Goal: Task Accomplishment & Management: Use online tool/utility

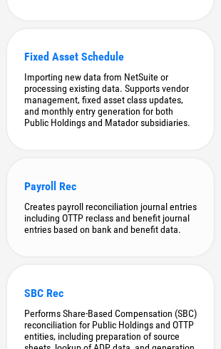
scroll to position [427, 0]
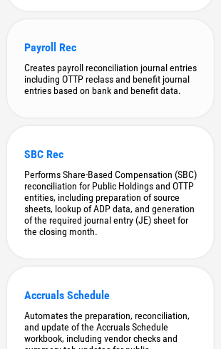
click at [101, 73] on div "Creates payroll reconciliation journal entries including OTTP reclass and benef…" at bounding box center [110, 79] width 172 height 34
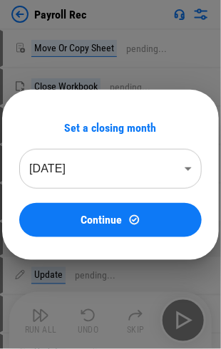
click at [129, 164] on body "Payroll Rec Move Or Copy Sheet pending... Close Workbook pending... Update pend…" at bounding box center [110, 174] width 221 height 349
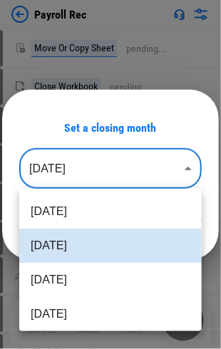
click at [132, 205] on li "[DATE]" at bounding box center [110, 211] width 182 height 34
type input "********"
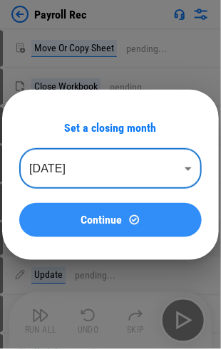
click at [127, 219] on div "Continue" at bounding box center [110, 219] width 148 height 12
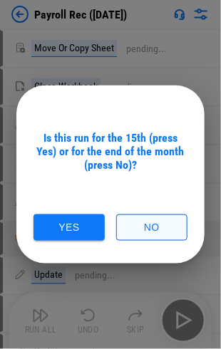
click at [132, 218] on button "No" at bounding box center [151, 227] width 71 height 26
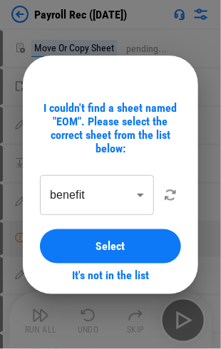
click at [137, 199] on body "Payroll Rec (Aug 25) Move Or Copy Sheet pending... Close Workbook pending... Up…" at bounding box center [110, 174] width 221 height 349
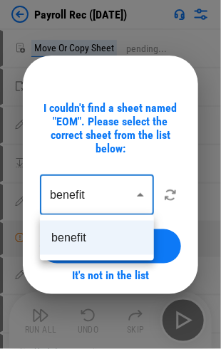
click at [137, 199] on div at bounding box center [110, 174] width 221 height 349
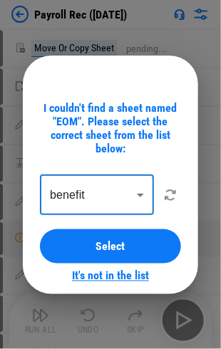
click at [117, 272] on link "It's not in the list" at bounding box center [110, 276] width 77 height 14
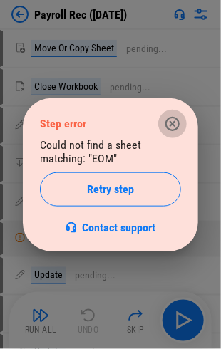
click at [176, 123] on icon "button" at bounding box center [172, 123] width 17 height 17
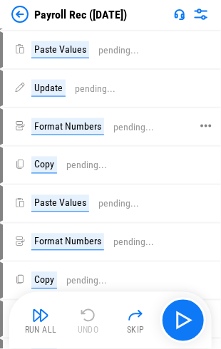
scroll to position [1704, 0]
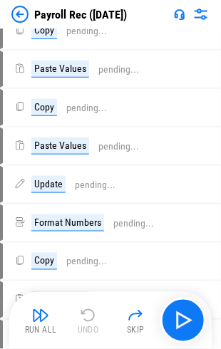
click at [17, 13] on img at bounding box center [19, 14] width 17 height 17
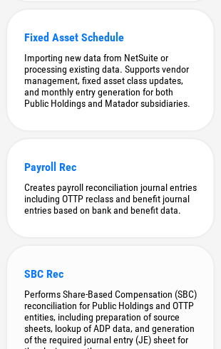
scroll to position [356, 0]
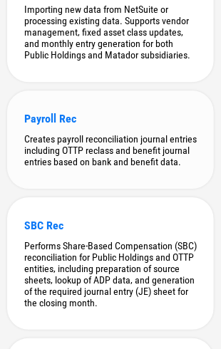
click at [154, 148] on div "Creates payroll reconciliation journal entries including OTTP reclass and benef…" at bounding box center [110, 150] width 172 height 34
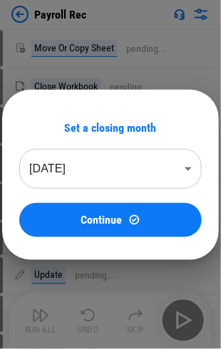
click at [124, 148] on body "Payroll Rec Move Or Copy Sheet pending... Close Workbook pending... Update pend…" at bounding box center [110, 174] width 221 height 349
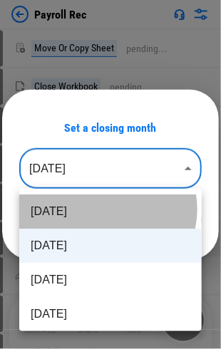
click at [107, 209] on li "[DATE]" at bounding box center [110, 211] width 182 height 34
type input "********"
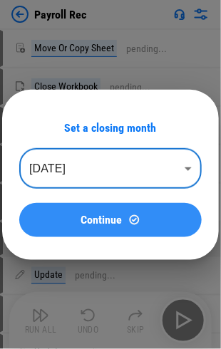
click at [107, 218] on span "Continue" at bounding box center [101, 219] width 41 height 11
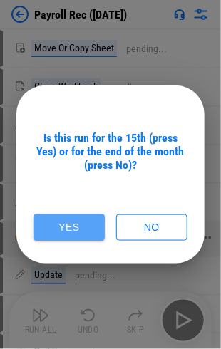
click at [92, 230] on button "Yes" at bounding box center [68, 227] width 71 height 26
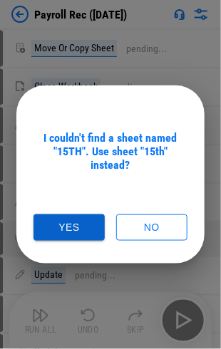
click at [65, 227] on button "Yes" at bounding box center [68, 227] width 71 height 26
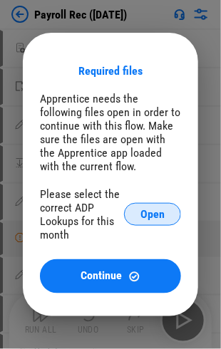
click at [164, 209] on span "Open" at bounding box center [152, 213] width 24 height 11
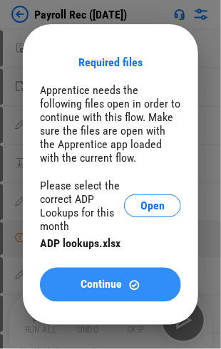
click at [114, 282] on span "Continue" at bounding box center [101, 284] width 41 height 11
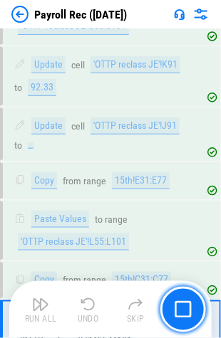
scroll to position [3379, 0]
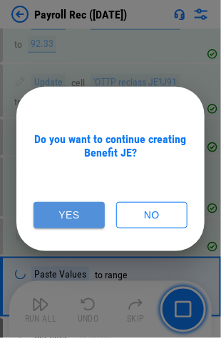
click at [75, 219] on button "Yes" at bounding box center [68, 215] width 71 height 26
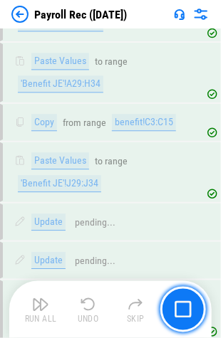
scroll to position [6381, 0]
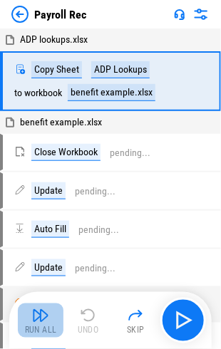
click at [48, 312] on img "button" at bounding box center [40, 315] width 17 height 17
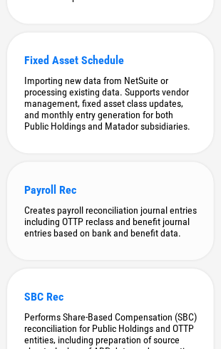
scroll to position [356, 0]
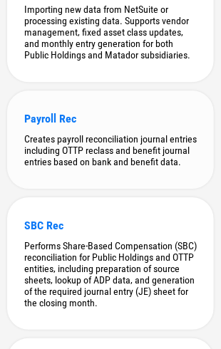
click at [85, 146] on div "Creates payroll reconciliation journal entries including OTTP reclass and benef…" at bounding box center [110, 150] width 172 height 34
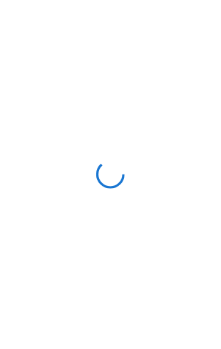
scroll to position [0, 0]
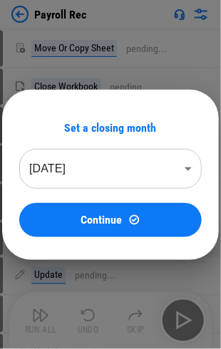
click at [97, 178] on body "Payroll Rec Move Or Copy Sheet pending... Close Workbook pending... Update pend…" at bounding box center [110, 174] width 221 height 349
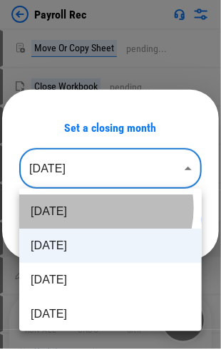
click at [94, 208] on li "[DATE]" at bounding box center [110, 211] width 182 height 34
type input "********"
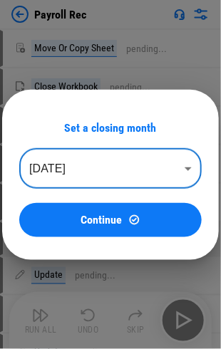
click at [94, 208] on button "Continue" at bounding box center [110, 220] width 182 height 34
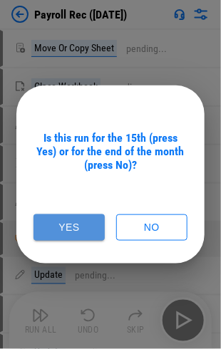
click at [85, 226] on button "Yes" at bounding box center [68, 227] width 71 height 26
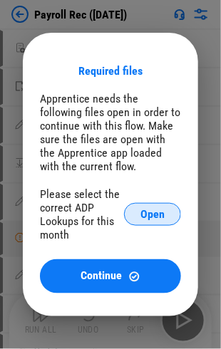
click at [145, 205] on button "Open" at bounding box center [152, 214] width 57 height 23
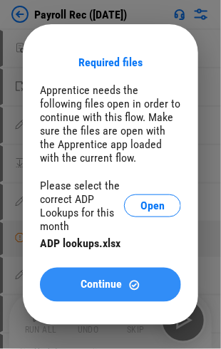
click at [124, 288] on div "Continue" at bounding box center [110, 285] width 107 height 12
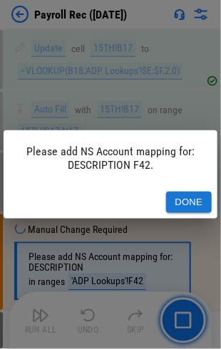
scroll to position [225, 0]
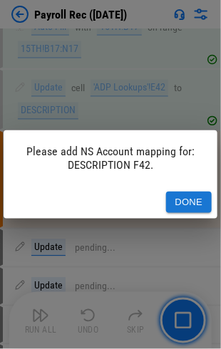
click at [177, 194] on button "Done" at bounding box center [189, 202] width 46 height 22
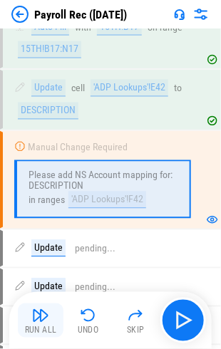
click at [44, 313] on img "button" at bounding box center [40, 315] width 17 height 17
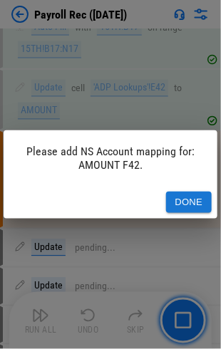
click at [178, 194] on button "Done" at bounding box center [189, 202] width 46 height 22
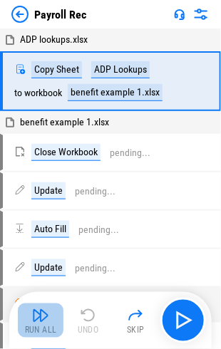
click at [41, 311] on img "button" at bounding box center [40, 315] width 17 height 17
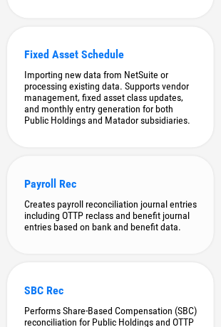
scroll to position [356, 0]
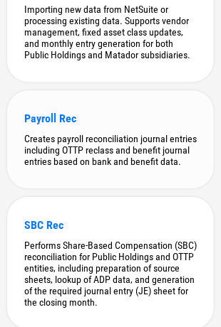
click at [115, 146] on div "Creates payroll reconciliation journal entries including OTTP reclass and benef…" at bounding box center [110, 150] width 172 height 34
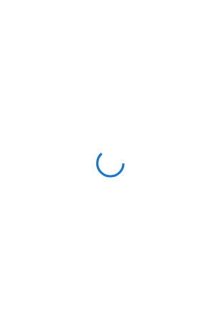
scroll to position [0, 0]
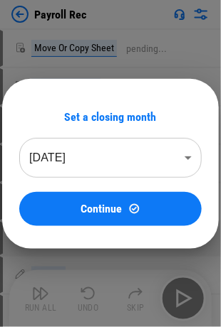
click at [97, 149] on body "Payroll Rec Move Or Copy Sheet pending... Close Workbook pending... Update pend…" at bounding box center [110, 163] width 221 height 327
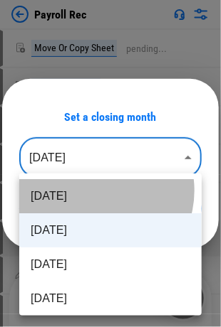
click at [95, 191] on li "Aug 2025" at bounding box center [110, 196] width 182 height 34
type input "********"
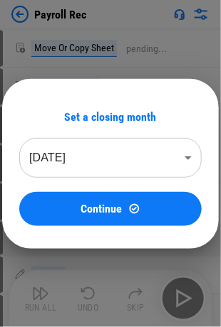
click at [105, 199] on button "Continue" at bounding box center [110, 209] width 182 height 34
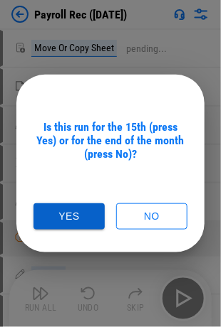
click at [69, 216] on button "Yes" at bounding box center [68, 216] width 71 height 26
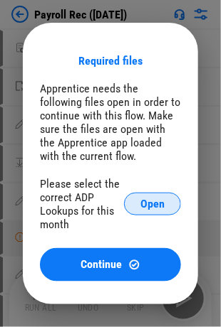
click at [148, 210] on span "Open" at bounding box center [152, 203] width 24 height 11
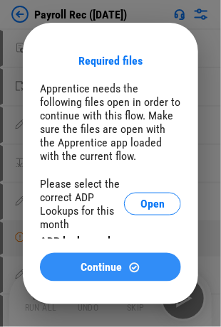
click at [116, 270] on span "Continue" at bounding box center [101, 267] width 41 height 11
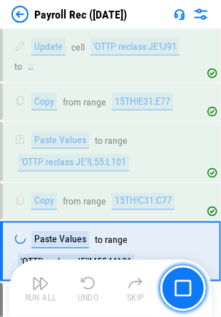
scroll to position [3480, 0]
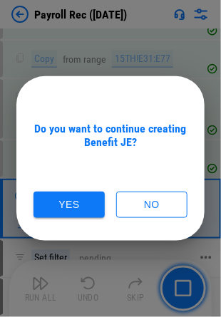
click at [73, 195] on button "Yes" at bounding box center [68, 204] width 71 height 26
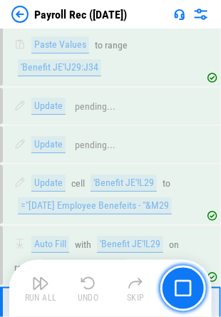
scroll to position [6493, 0]
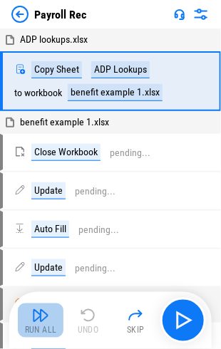
click at [41, 317] on img "button" at bounding box center [40, 315] width 17 height 17
